Goal: Task Accomplishment & Management: Use online tool/utility

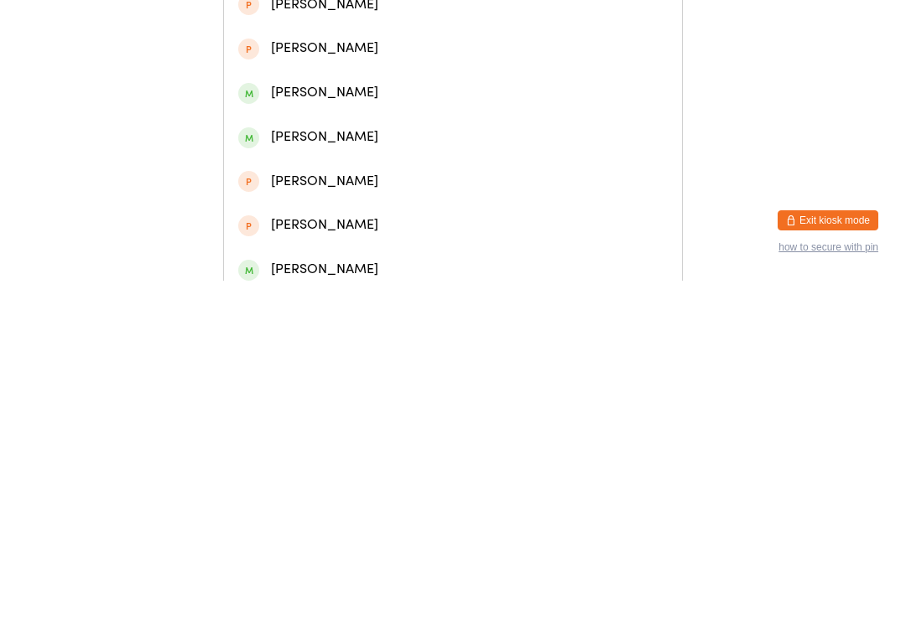
type input "[PERSON_NAME]"
click at [246, 88] on span at bounding box center [248, 79] width 21 height 21
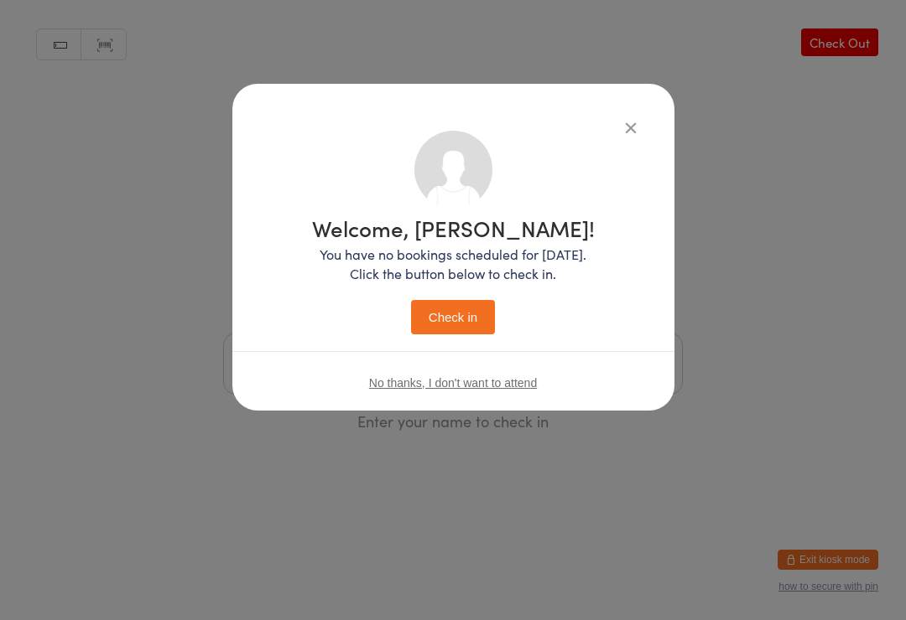
click at [468, 316] on button "Check in" at bounding box center [453, 317] width 84 height 34
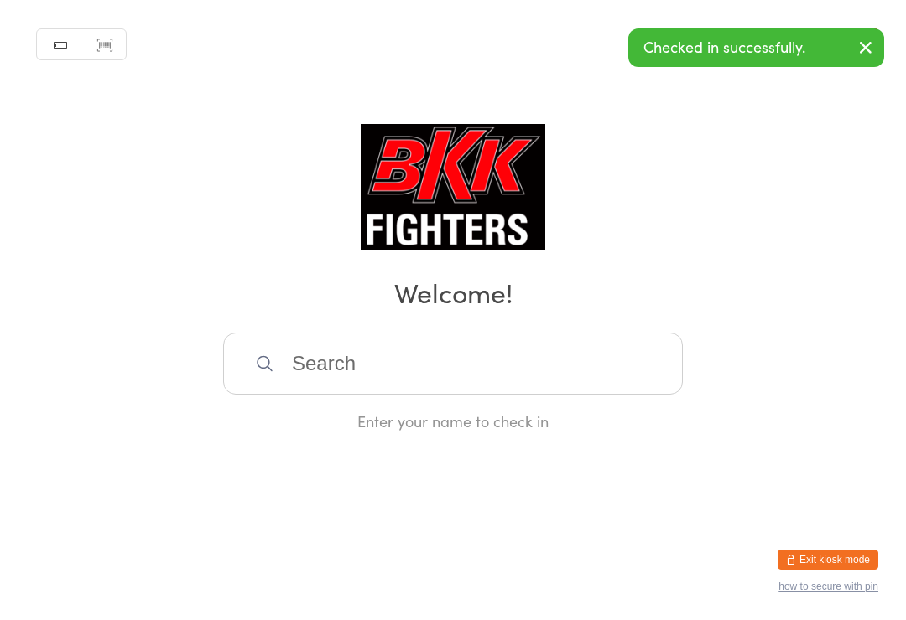
click at [319, 376] on input "search" at bounding box center [452, 364] width 459 height 62
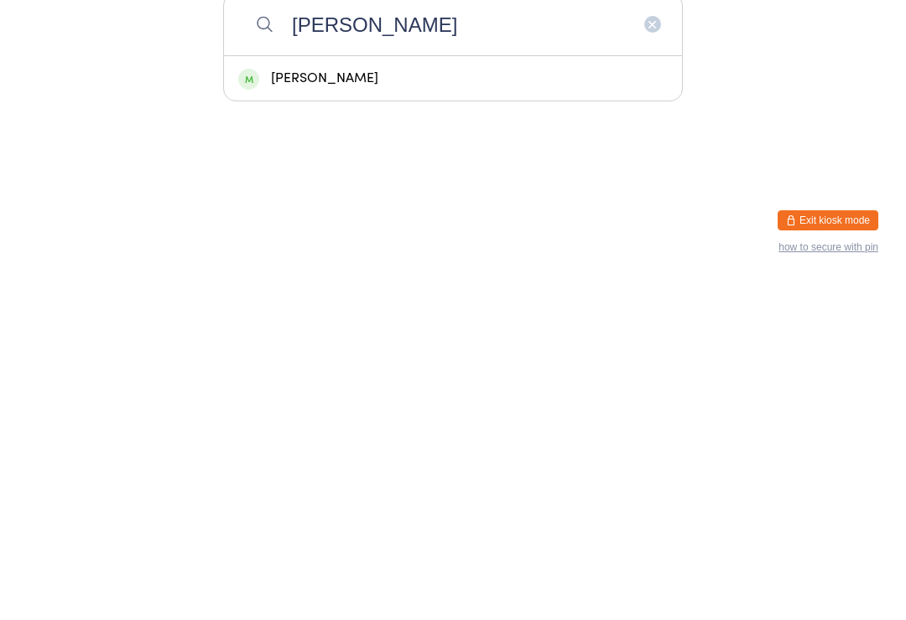
type input "[PERSON_NAME]"
click at [402, 396] on div "[PERSON_NAME]" at bounding box center [453, 418] width 458 height 44
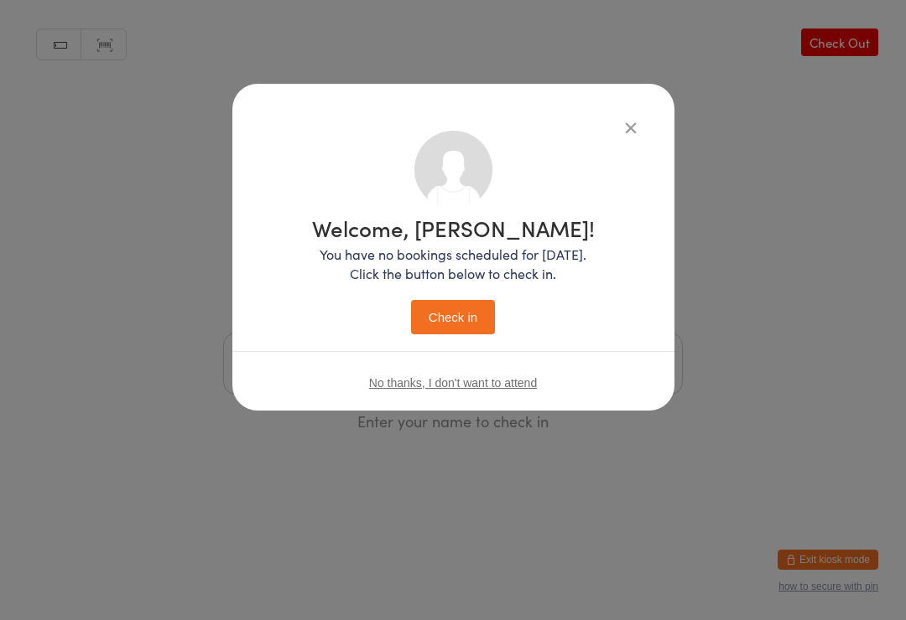
click at [463, 307] on button "Check in" at bounding box center [453, 317] width 84 height 34
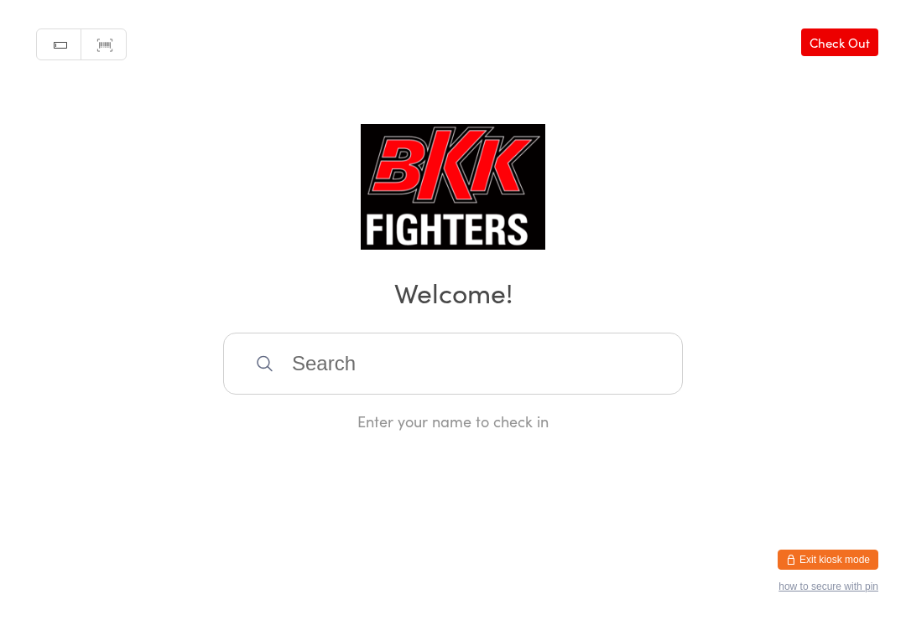
click at [383, 358] on input "search" at bounding box center [452, 364] width 459 height 62
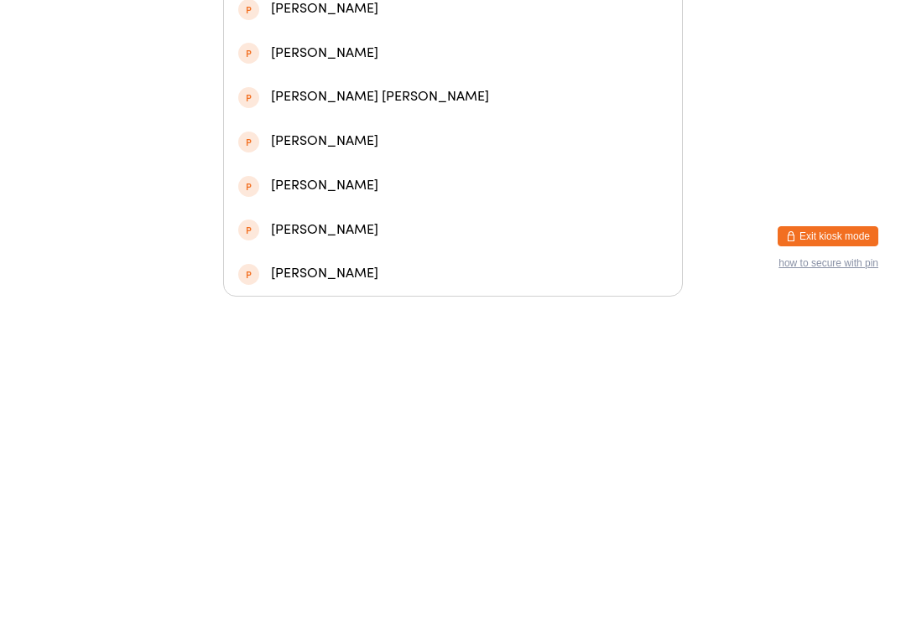
type input "[PERSON_NAME]"
click at [395, 100] on div "[PERSON_NAME]" at bounding box center [452, 111] width 429 height 23
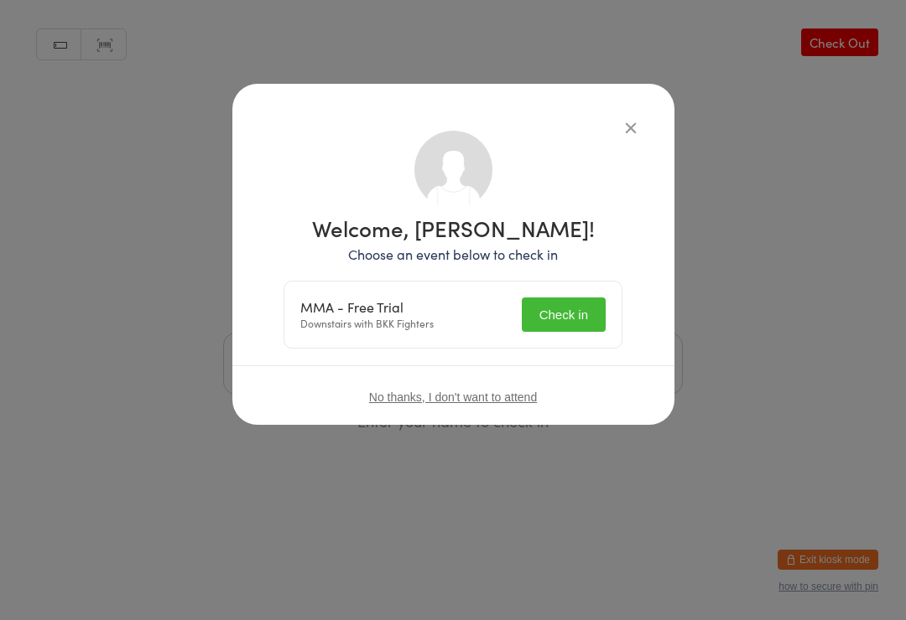
click at [556, 311] on button "Check in" at bounding box center [564, 315] width 84 height 34
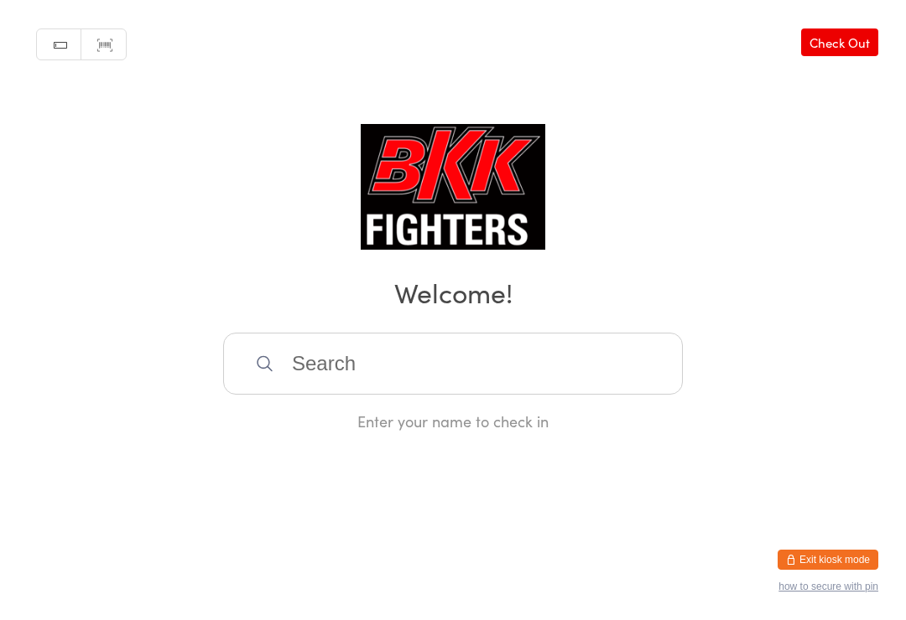
click at [286, 382] on input "search" at bounding box center [452, 364] width 459 height 62
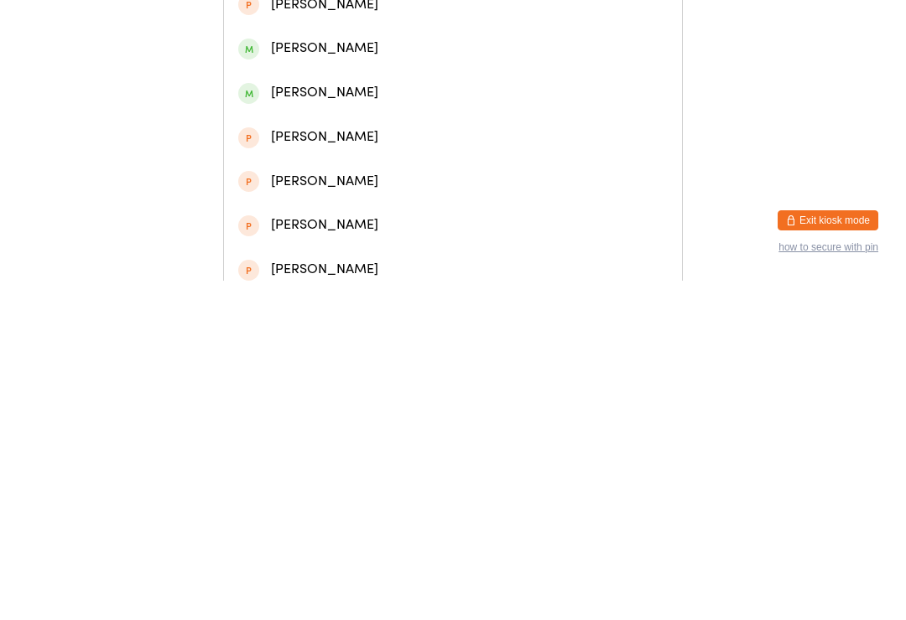
type input "[PERSON_NAME]"
click at [361, 84] on div "[PERSON_NAME]" at bounding box center [452, 78] width 429 height 23
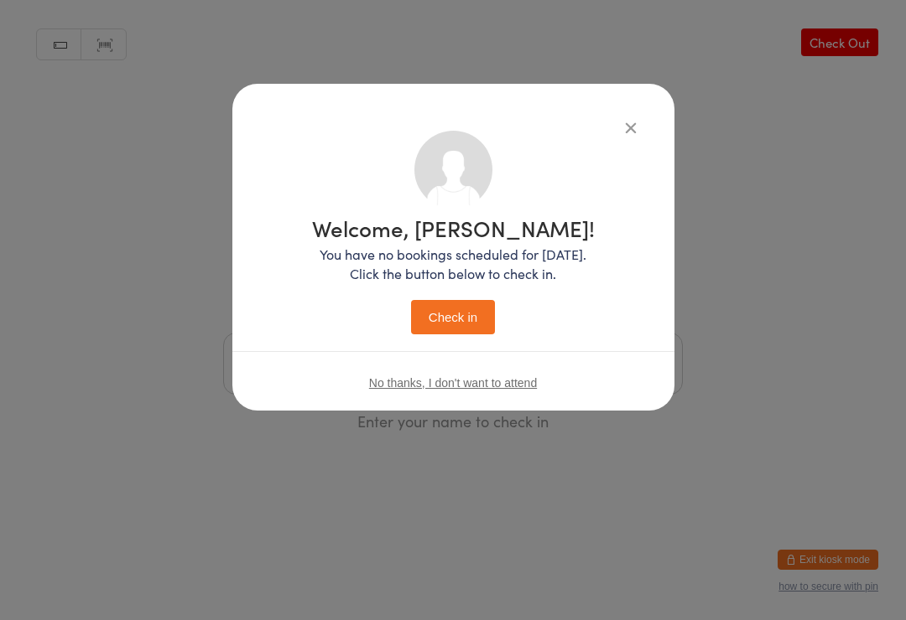
click at [456, 327] on button "Check in" at bounding box center [453, 317] width 84 height 34
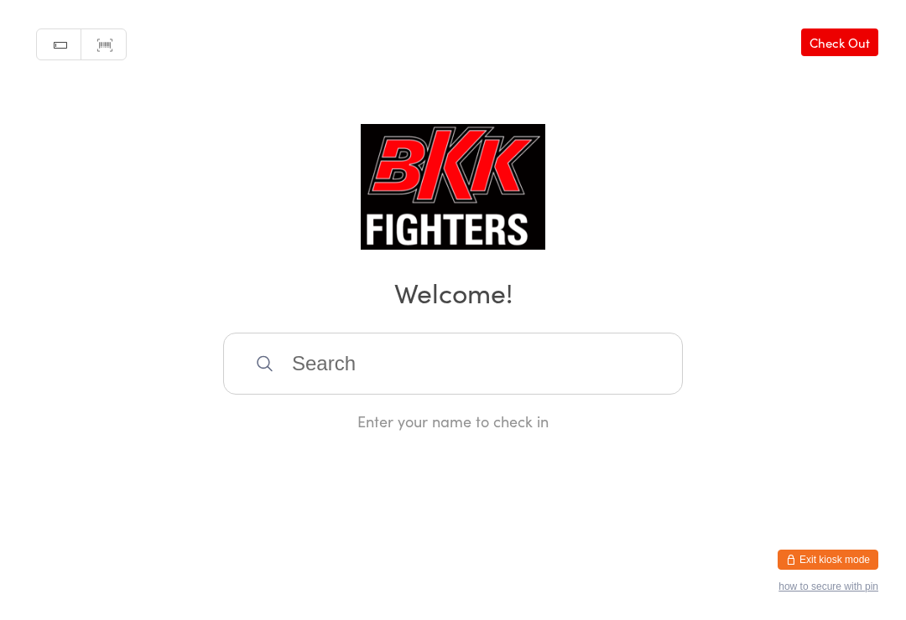
click at [387, 367] on input "search" at bounding box center [452, 364] width 459 height 62
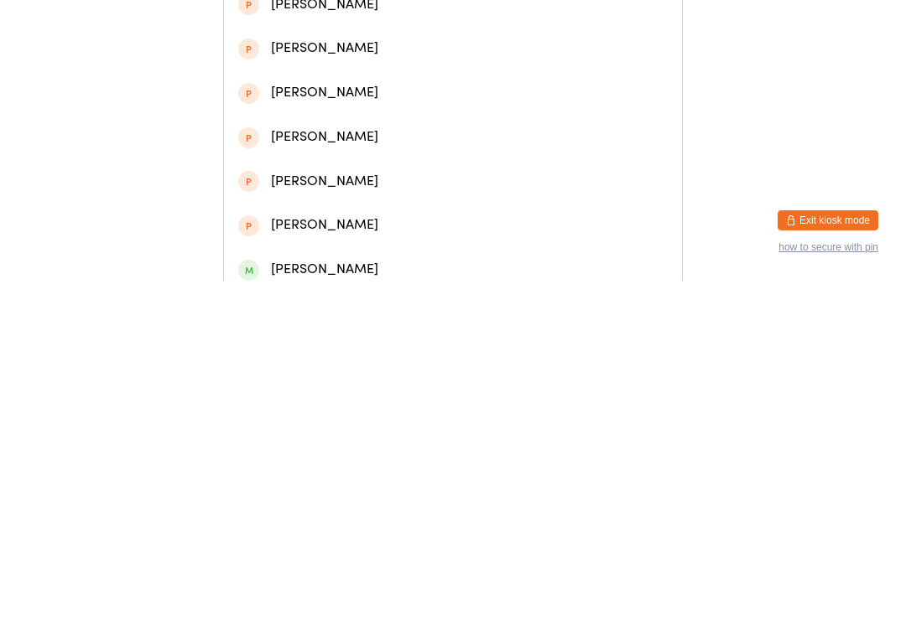
click at [318, 34] on input "[PERSON_NAME] [PERSON_NAME]" at bounding box center [452, 24] width 459 height 62
type input "[PERSON_NAME] [PERSON_NAME]"
click at [329, 88] on div "[PERSON_NAME] [PERSON_NAME]" at bounding box center [452, 78] width 429 height 23
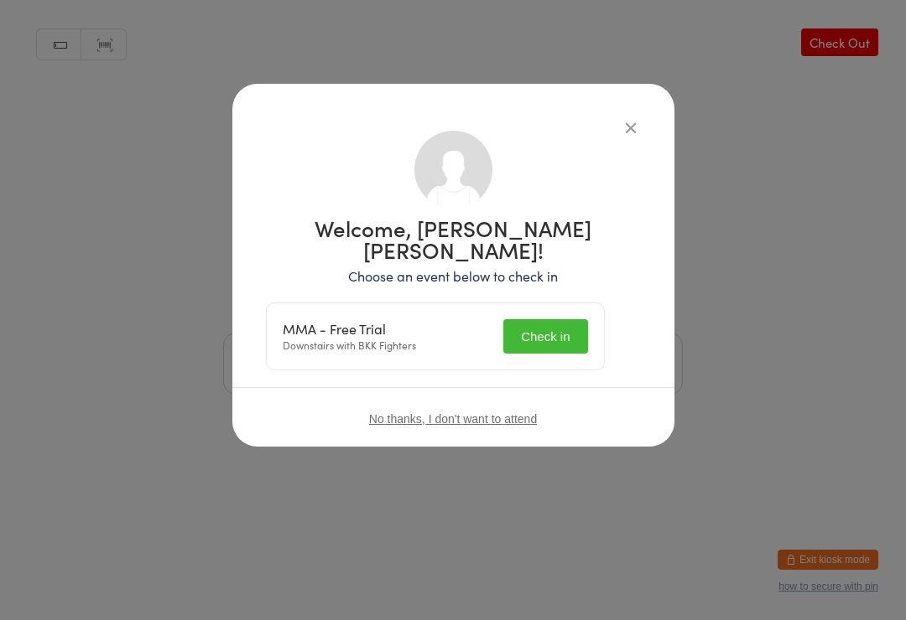
click at [571, 319] on button "Check in" at bounding box center [545, 336] width 84 height 34
